Goal: Check status: Check status

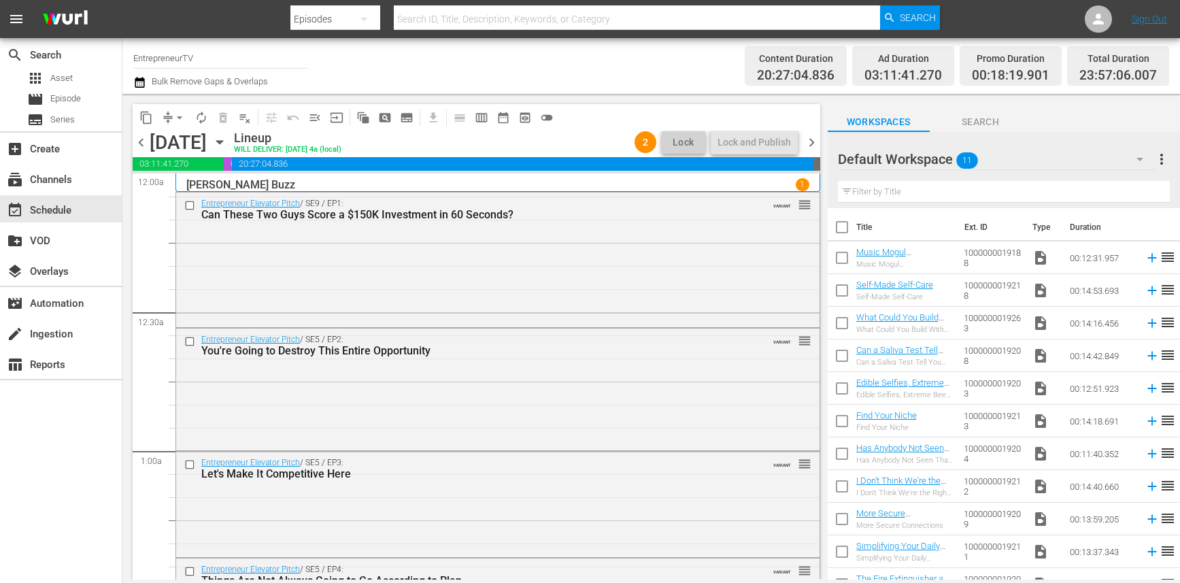
scroll to position [6260, 0]
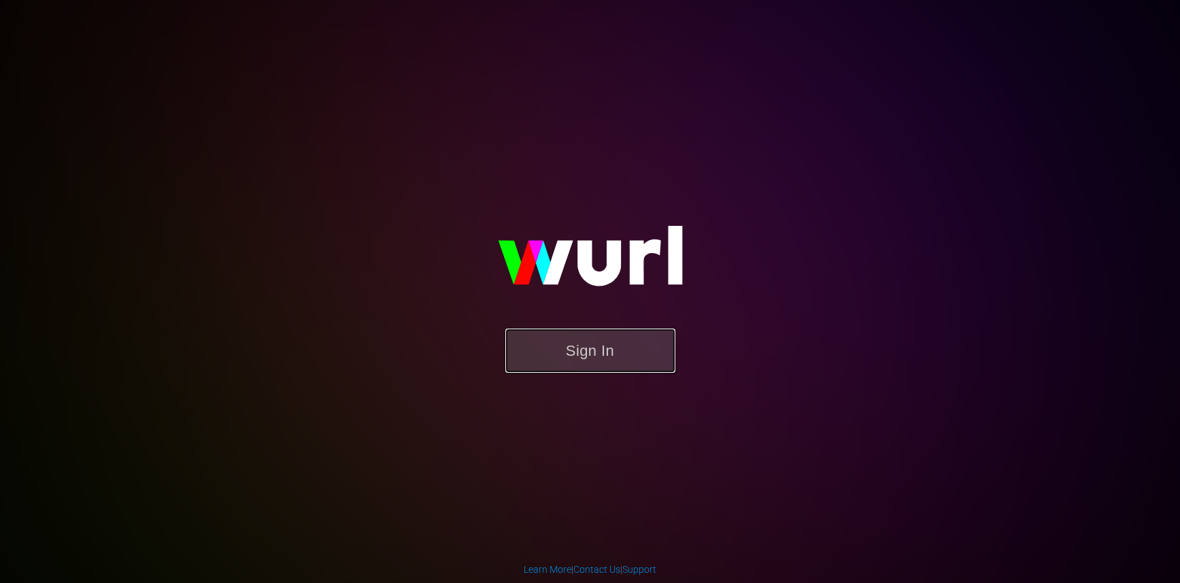
click at [601, 337] on button "Sign In" at bounding box center [591, 351] width 170 height 44
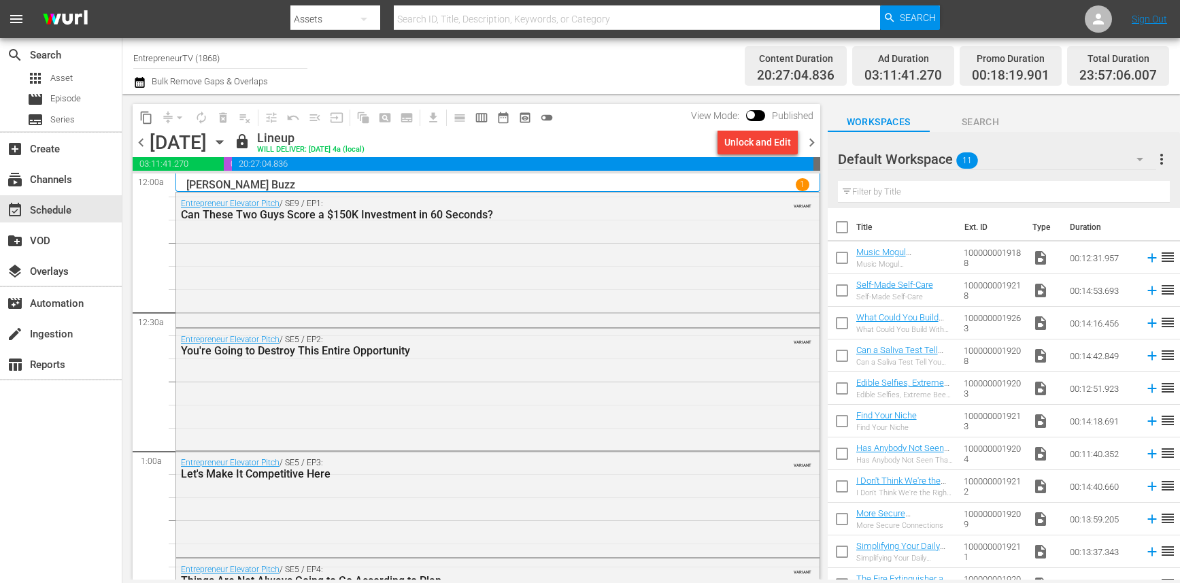
click at [810, 141] on span "chevron_right" at bounding box center [812, 142] width 17 height 17
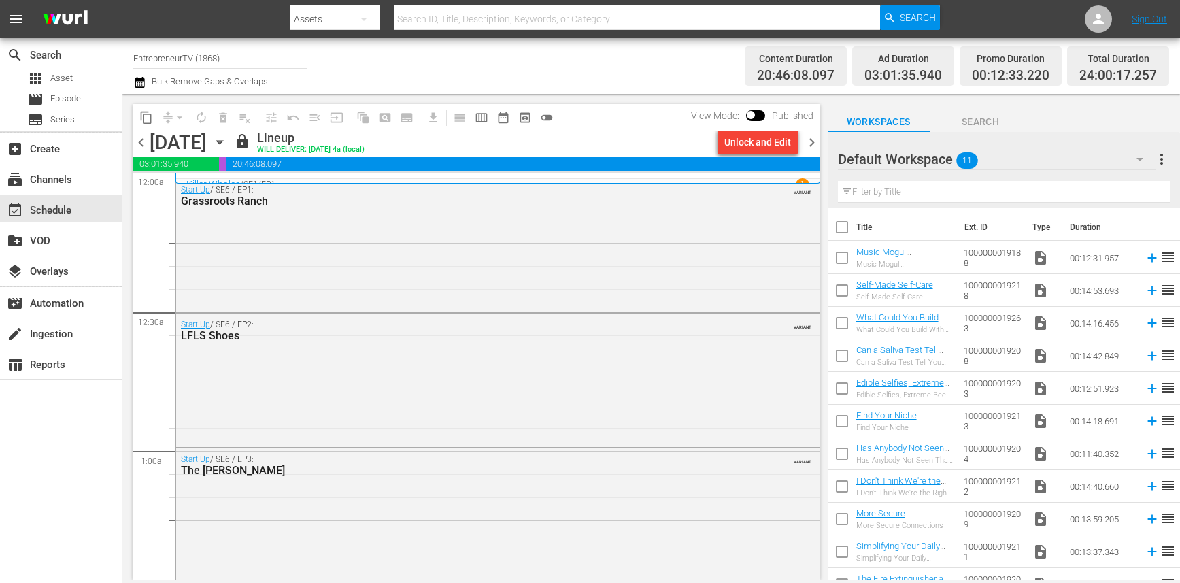
click at [137, 137] on span "chevron_left" at bounding box center [141, 142] width 17 height 17
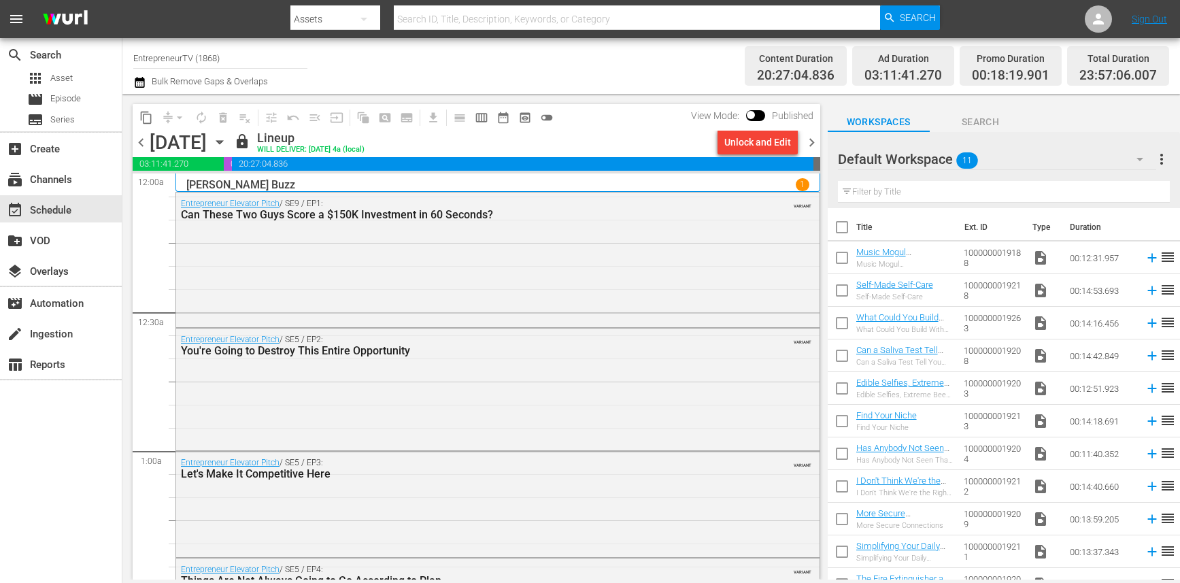
click at [141, 142] on span "chevron_left" at bounding box center [141, 142] width 17 height 17
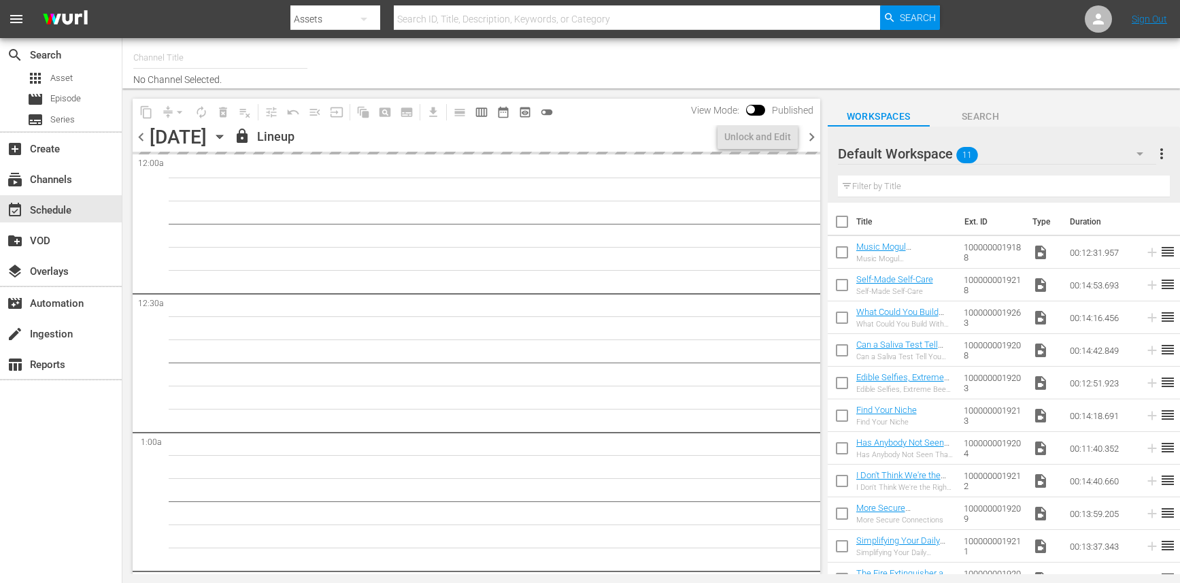
type input "EntrepreneurTV (1868)"
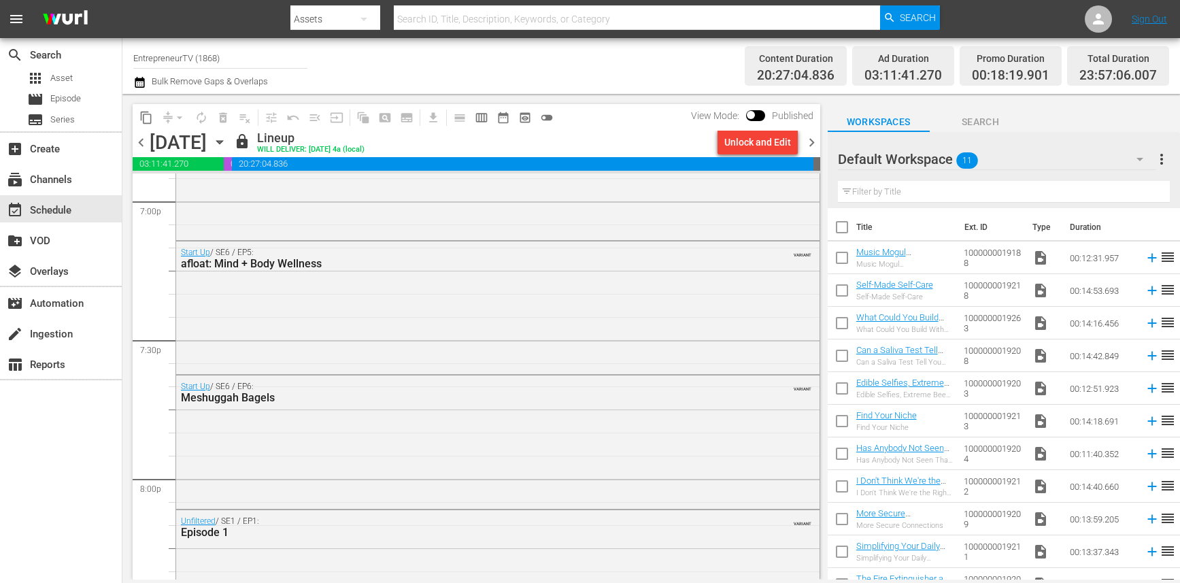
scroll to position [6260, 0]
